Goal: Task Accomplishment & Management: Manage account settings

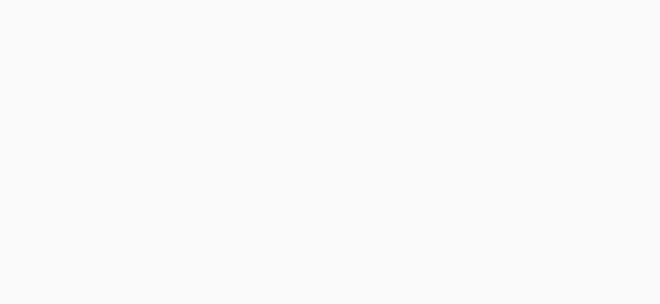
click at [164, 136] on body at bounding box center [330, 152] width 660 height 304
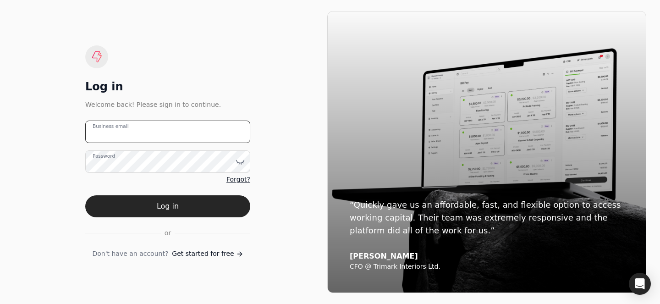
type email "[PERSON_NAME][EMAIL_ADDRESS][DOMAIN_NAME]"
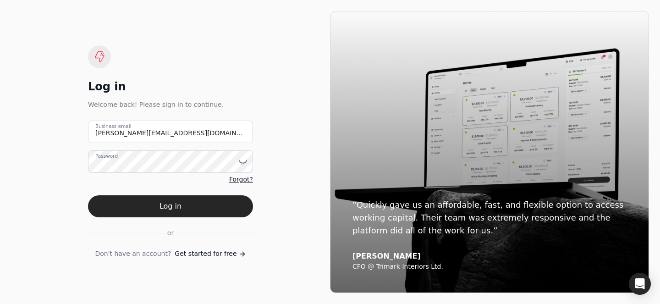
click at [125, 128] on label "Business email" at bounding box center [113, 126] width 36 height 7
click at [125, 128] on email "[PERSON_NAME][EMAIL_ADDRESS][DOMAIN_NAME]" at bounding box center [170, 132] width 165 height 22
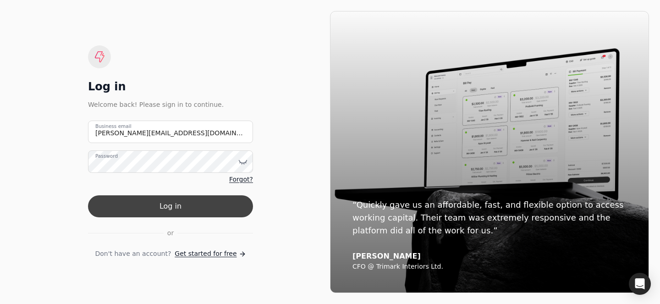
click at [179, 196] on button "Log in" at bounding box center [170, 206] width 165 height 22
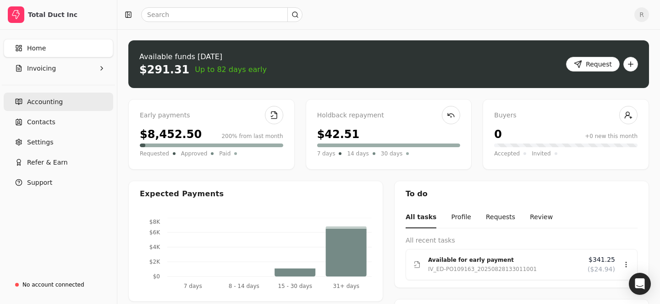
click at [59, 107] on link "Accounting" at bounding box center [59, 102] width 110 height 18
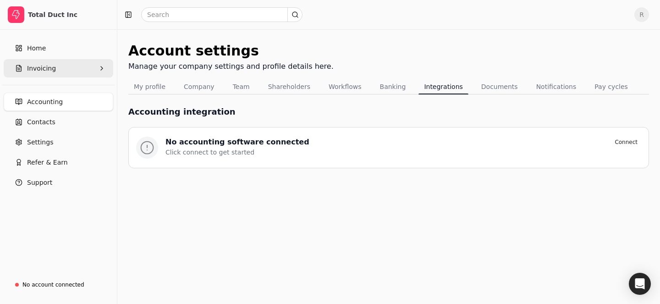
click at [51, 67] on span "Invoicing" at bounding box center [41, 69] width 29 height 10
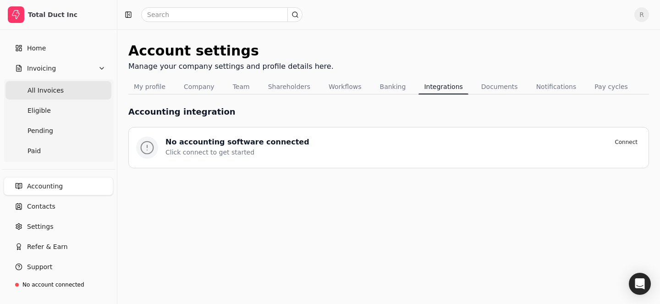
click at [65, 87] on Invoices "All Invoices" at bounding box center [59, 90] width 106 height 18
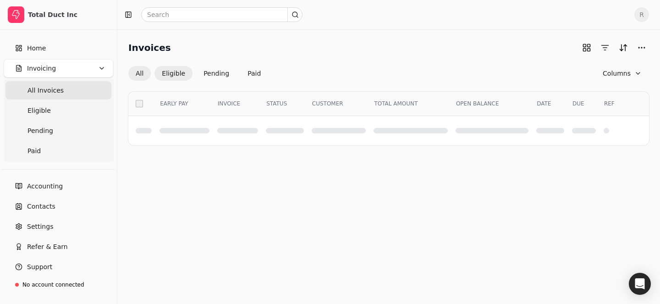
click at [171, 72] on button "Eligible" at bounding box center [174, 73] width 38 height 15
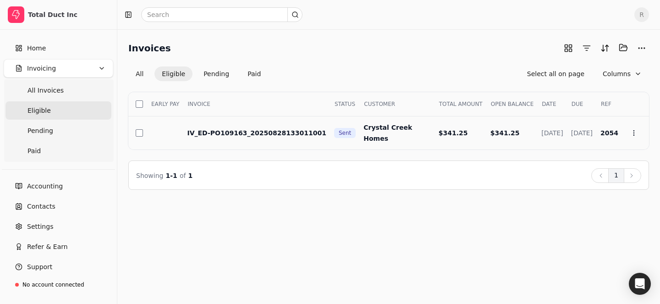
click at [272, 135] on span "IV_ED-PO109163_20250828133011001" at bounding box center [256, 132] width 139 height 7
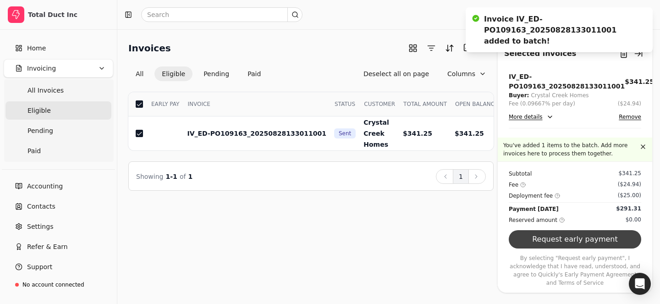
click at [599, 244] on button "Request early payment" at bounding box center [575, 239] width 133 height 18
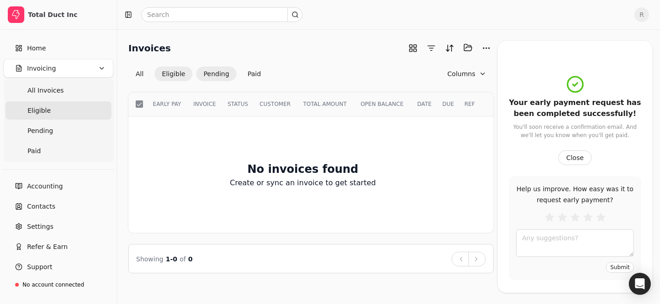
click at [211, 73] on button "Pending" at bounding box center [216, 74] width 40 height 15
click at [220, 70] on button "Pending" at bounding box center [216, 74] width 40 height 15
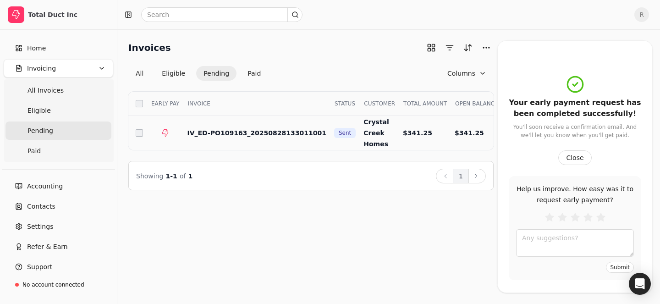
click at [281, 131] on span "IV_ED-PO109163_20250828133011001" at bounding box center [256, 132] width 139 height 7
click at [569, 154] on button "Close" at bounding box center [575, 157] width 33 height 15
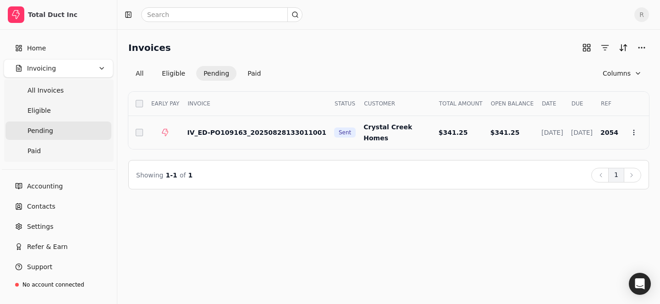
click at [277, 130] on span "IV_ED-PO109163_20250828133011001" at bounding box center [256, 132] width 139 height 7
click at [632, 130] on icon at bounding box center [634, 132] width 7 height 7
click at [583, 152] on li "Open" at bounding box center [590, 155] width 113 height 17
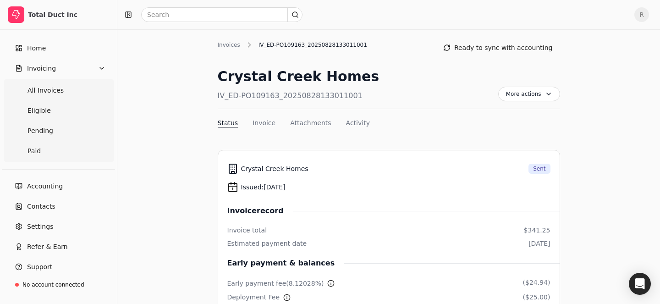
click at [262, 128] on nav "Status Invoice Attachments Activity" at bounding box center [389, 124] width 343 height 13
click at [261, 120] on button "Invoice" at bounding box center [264, 123] width 23 height 10
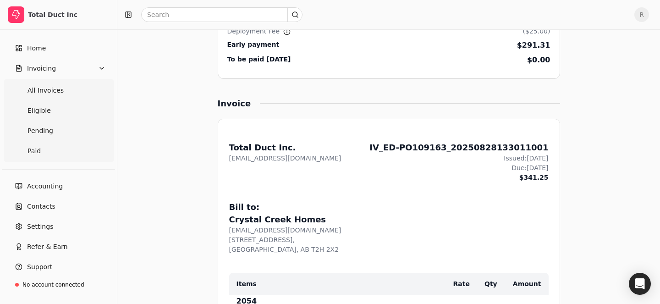
scroll to position [345, 0]
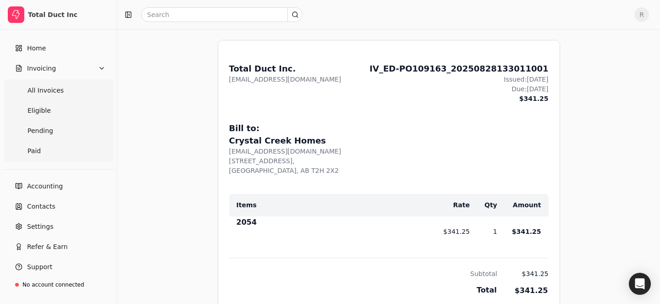
click at [421, 64] on div "IV_ED-PO109163_20250828133011001" at bounding box center [459, 68] width 179 height 12
drag, startPoint x: 421, startPoint y: 68, endPoint x: 459, endPoint y: 68, distance: 37.1
click at [459, 68] on div "IV_ED-PO109163_20250828133011001" at bounding box center [459, 68] width 179 height 12
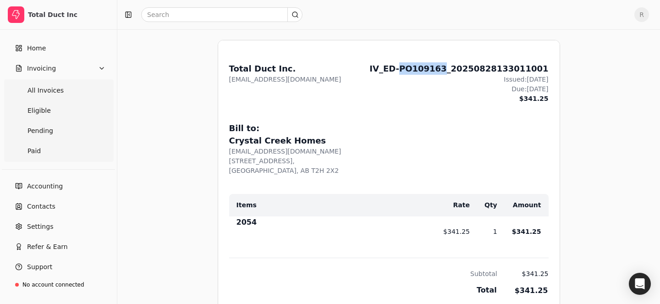
copy div "PO109163"
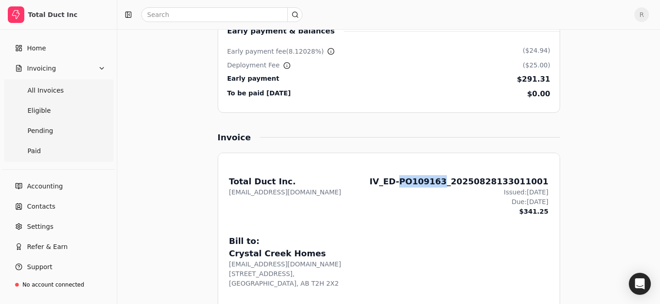
scroll to position [0, 0]
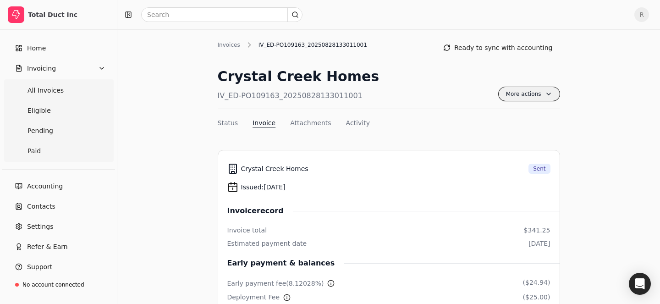
click at [518, 98] on span "More actions" at bounding box center [530, 94] width 62 height 15
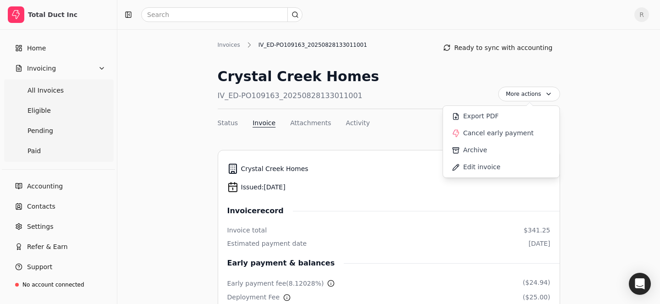
click at [456, 74] on div "Crystal Creek Homes IV_ED-PO109163_20250828133011001 More actions Context Menu …" at bounding box center [389, 87] width 343 height 43
click at [538, 81] on div "More actions Context Menu Button" at bounding box center [530, 87] width 62 height 43
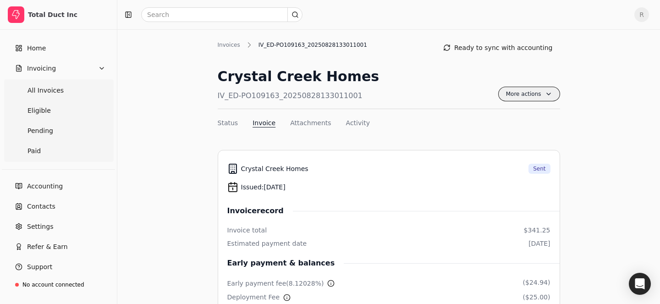
click at [533, 89] on span "More actions" at bounding box center [530, 94] width 62 height 15
click at [443, 96] on div "Crystal Creek Homes IV_ED-PO109163_20250828133011001 More actions Context Menu …" at bounding box center [389, 87] width 343 height 43
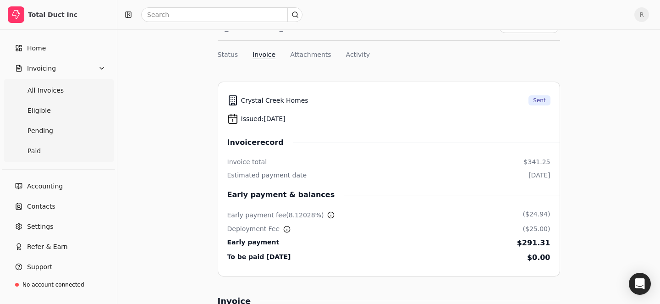
scroll to position [63, 0]
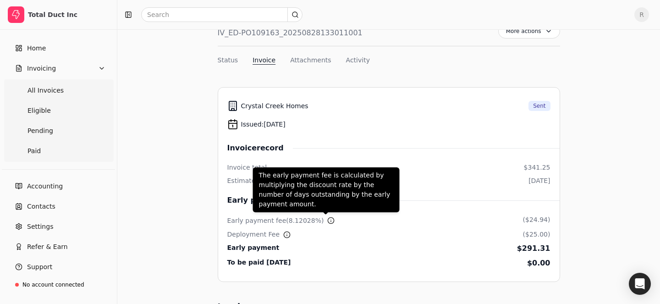
click at [327, 219] on icon at bounding box center [330, 220] width 7 height 7
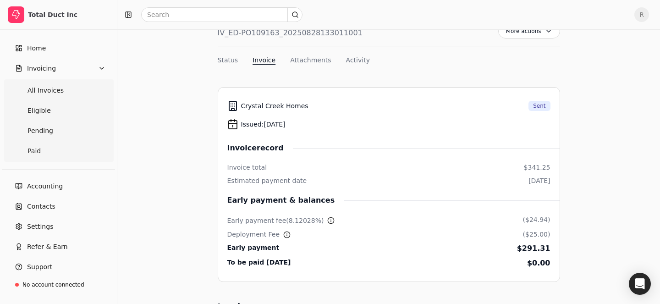
click at [327, 219] on icon at bounding box center [330, 220] width 7 height 7
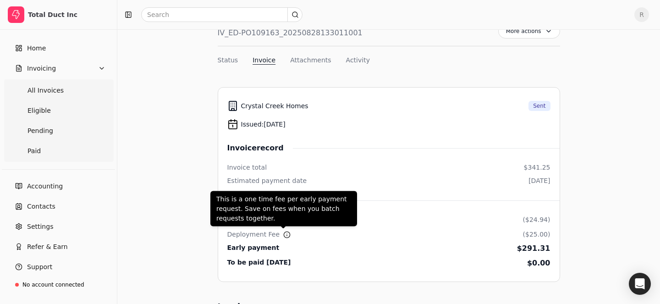
click at [283, 232] on icon at bounding box center [286, 234] width 7 height 7
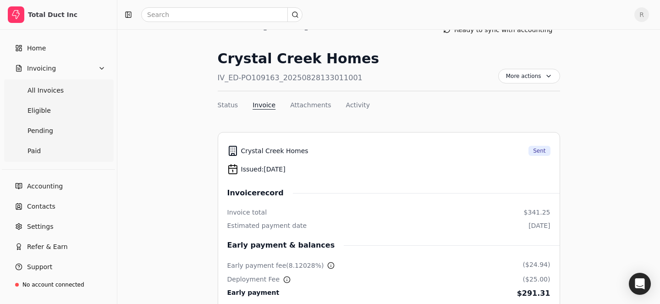
scroll to position [0, 0]
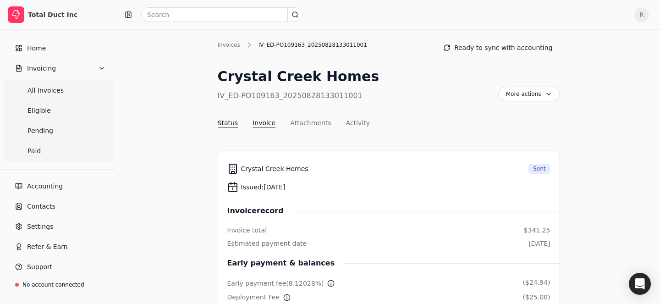
click at [226, 121] on button "Status" at bounding box center [228, 123] width 21 height 10
click at [233, 48] on div "Invoices" at bounding box center [231, 45] width 27 height 8
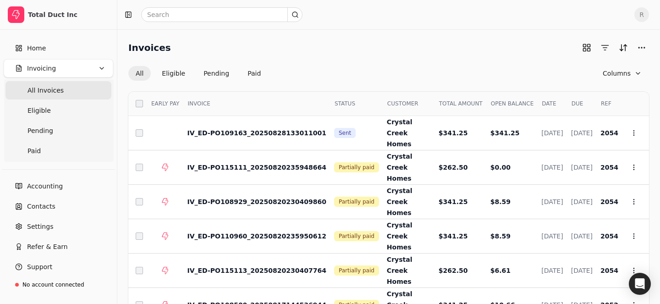
click at [233, 47] on div "Invoices" at bounding box center [388, 47] width 521 height 15
click at [221, 74] on button "Pending" at bounding box center [216, 73] width 40 height 15
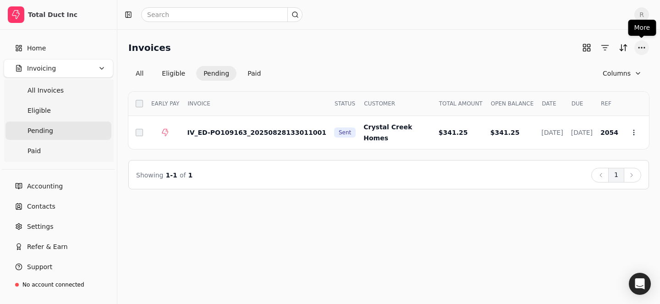
click at [638, 45] on button "More" at bounding box center [642, 47] width 15 height 15
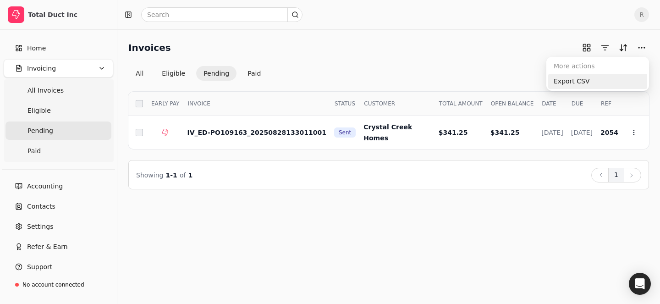
click at [598, 79] on div "Export CSV" at bounding box center [598, 81] width 99 height 15
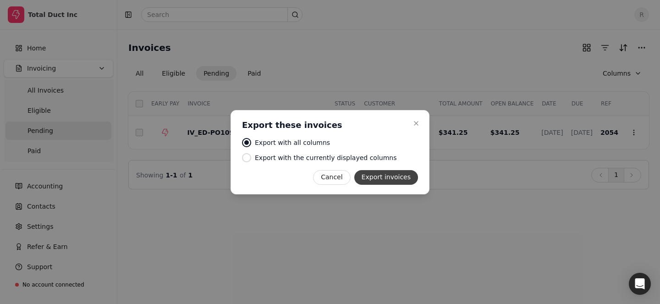
click at [392, 181] on button "Export invoices" at bounding box center [387, 177] width 64 height 15
